Goal: Transaction & Acquisition: Purchase product/service

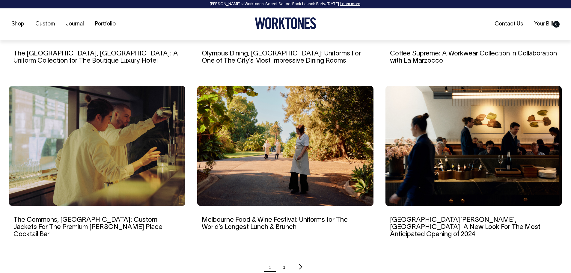
scroll to position [509, 0]
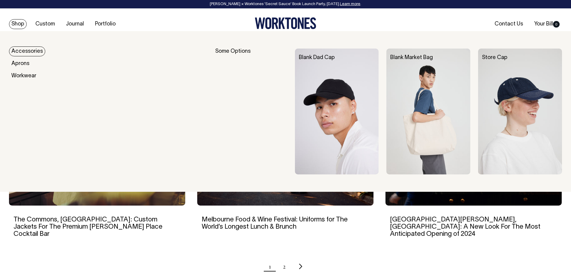
click at [13, 23] on link "Shop" at bounding box center [18, 24] width 18 height 10
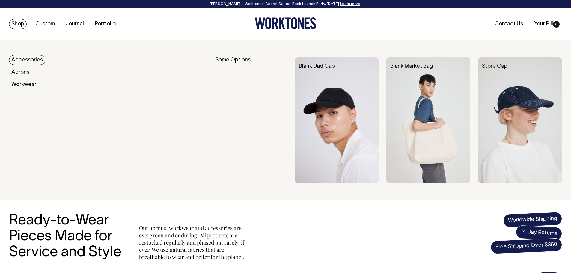
click at [22, 61] on link "Accessories" at bounding box center [27, 60] width 36 height 10
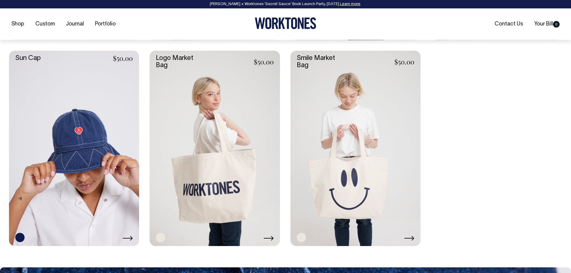
scroll to position [659, 0]
click at [235, 114] on link at bounding box center [215, 147] width 130 height 195
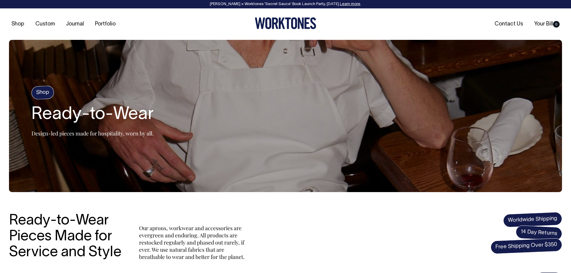
click at [280, 22] on icon at bounding box center [282, 23] width 6 height 11
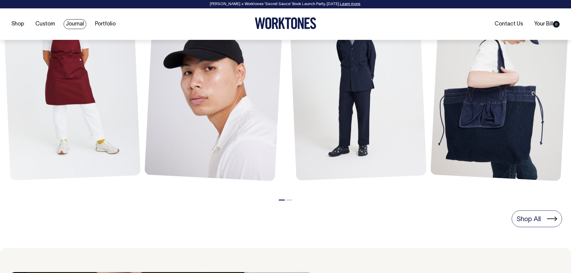
scroll to position [330, 0]
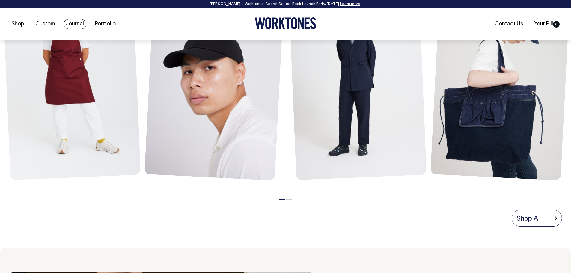
click at [69, 25] on link "Journal" at bounding box center [75, 24] width 23 height 10
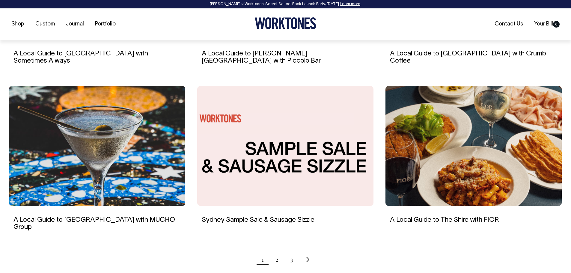
scroll to position [509, 0]
